Goal: Transaction & Acquisition: Purchase product/service

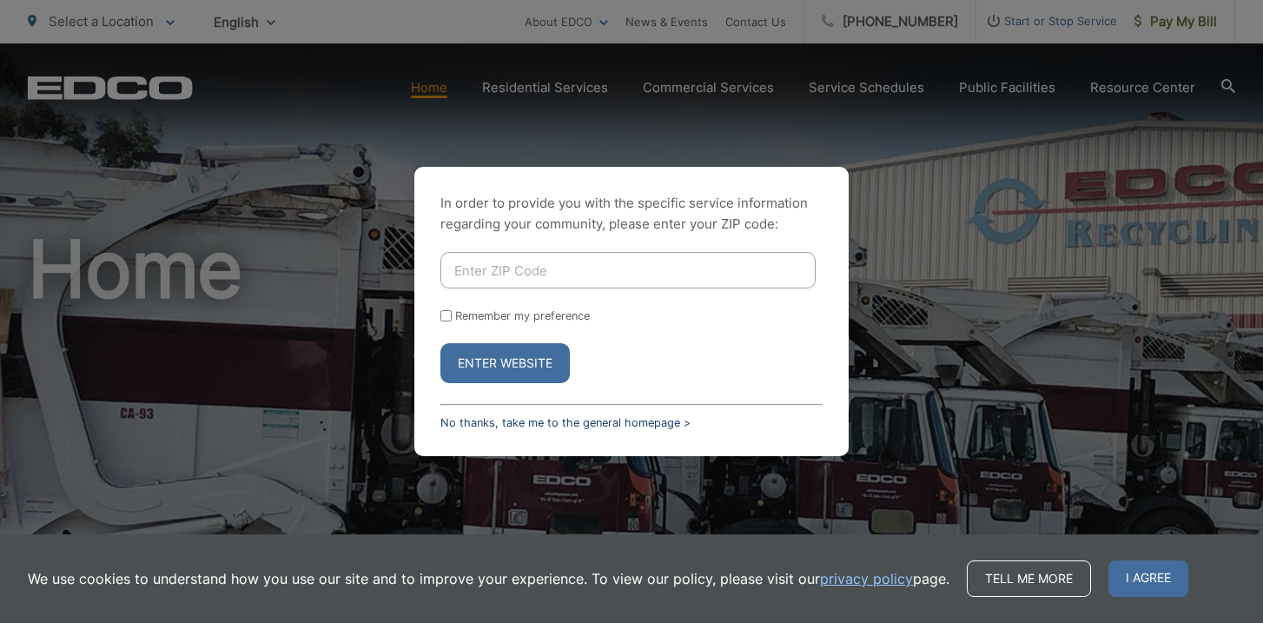
click at [500, 422] on link "No thanks, take me to the general homepage >" at bounding box center [566, 422] width 250 height 13
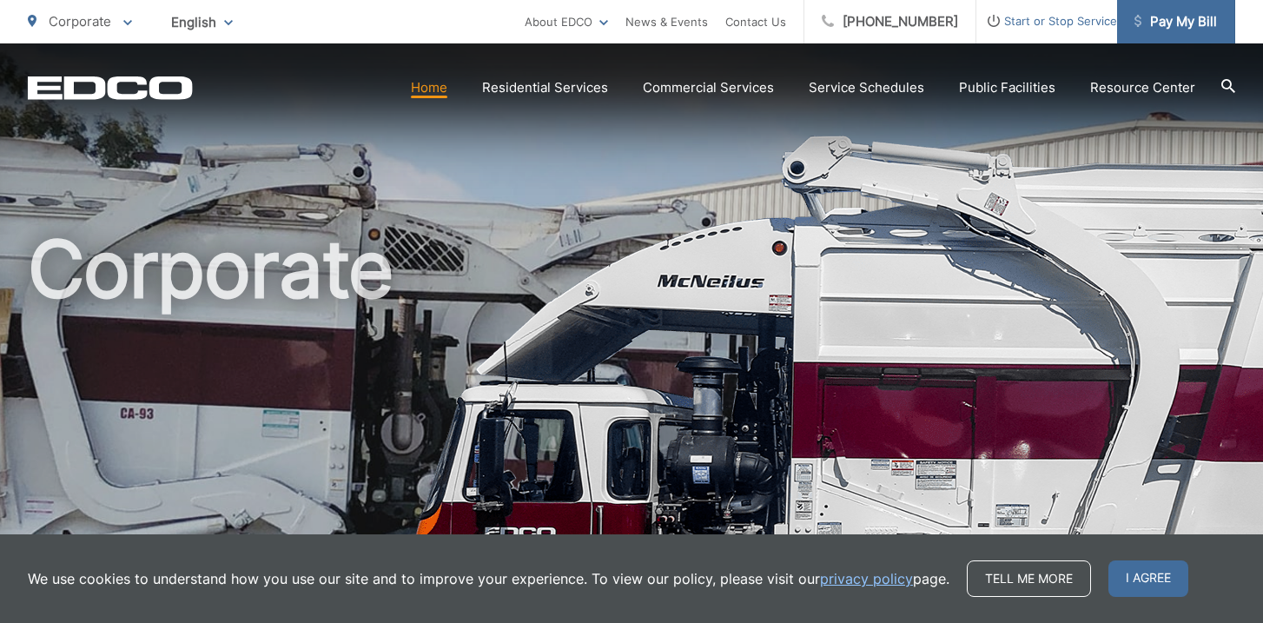
click at [1177, 27] on span "Pay My Bill" at bounding box center [1176, 21] width 83 height 21
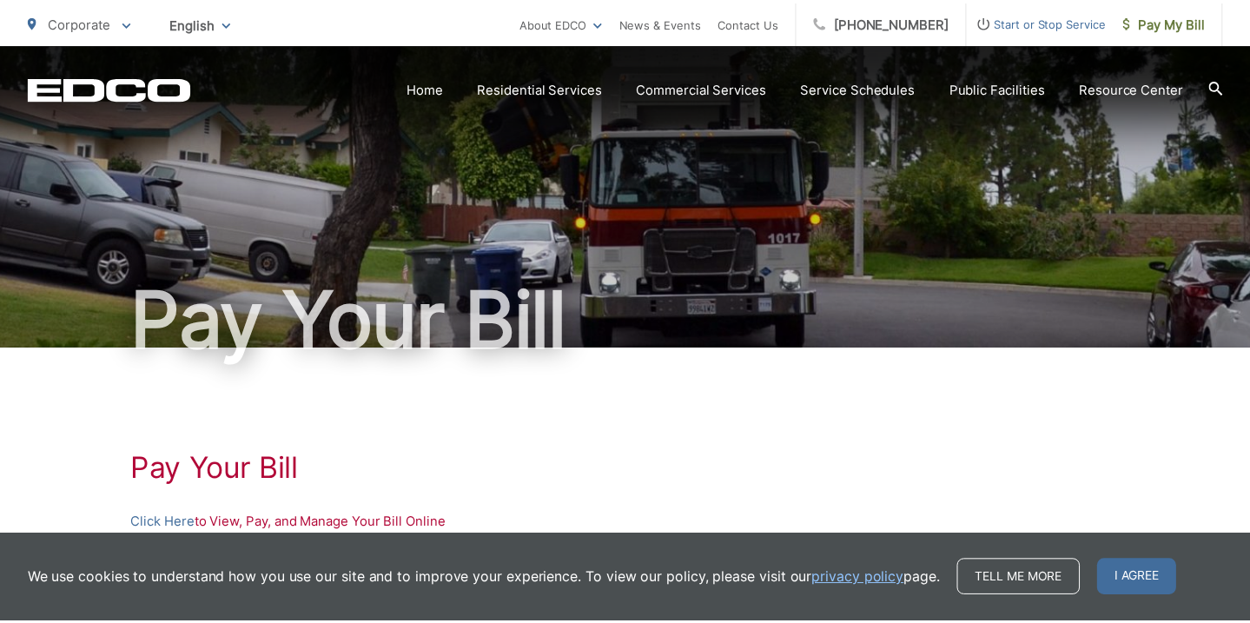
scroll to position [3, 0]
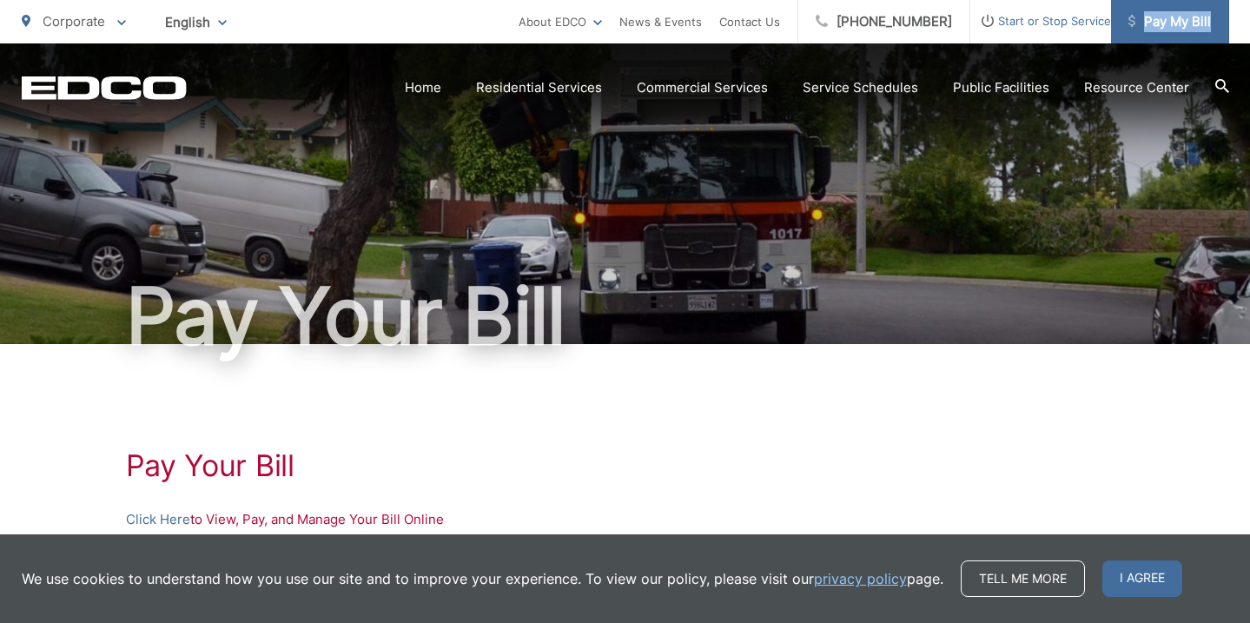
click at [1161, 21] on span "Pay My Bill" at bounding box center [1170, 21] width 83 height 21
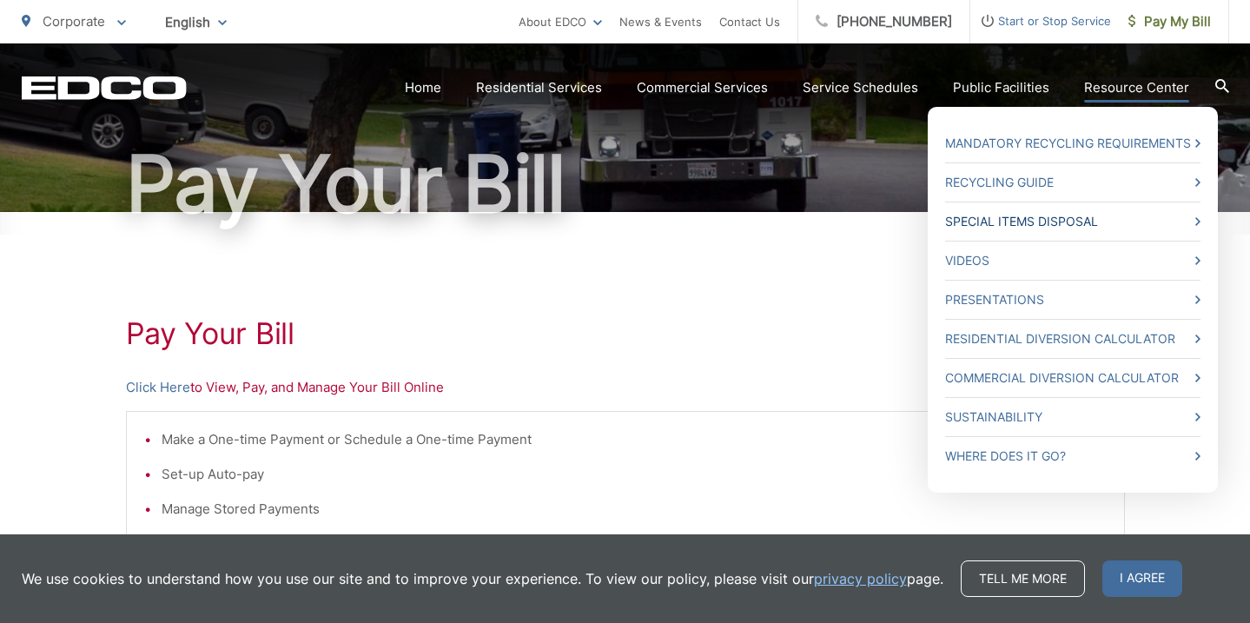
scroll to position [313, 0]
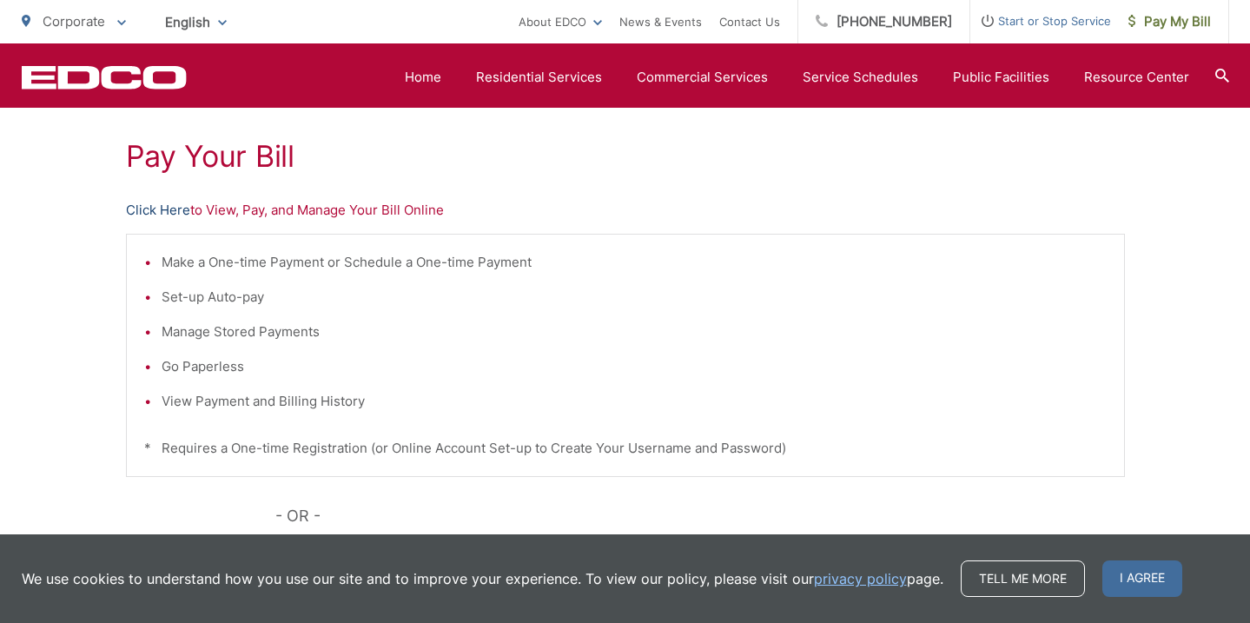
click at [145, 207] on link "Click Here" at bounding box center [158, 210] width 64 height 21
